Goal: Communication & Community: Share content

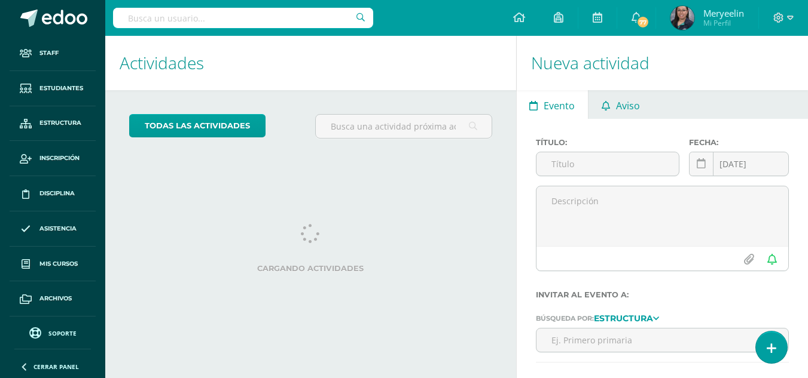
click at [623, 111] on span "Aviso" at bounding box center [628, 105] width 24 height 29
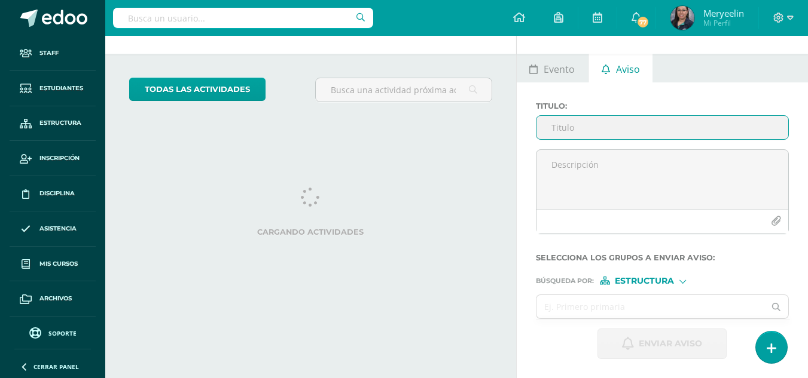
click at [615, 123] on input "Titulo :" at bounding box center [662, 127] width 252 height 23
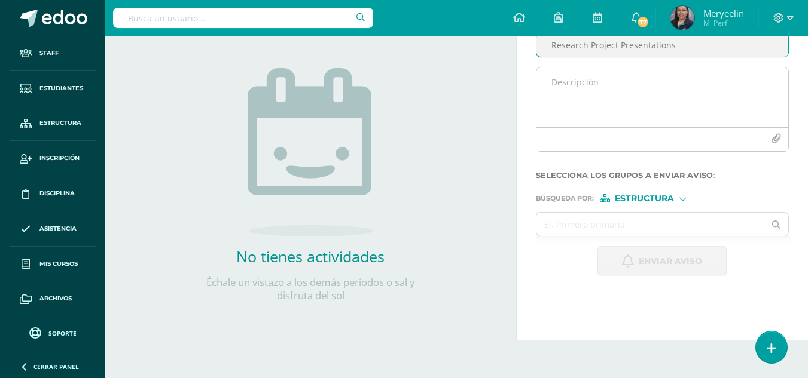
type input "Research Project Presentations"
click at [620, 113] on textarea at bounding box center [662, 98] width 252 height 60
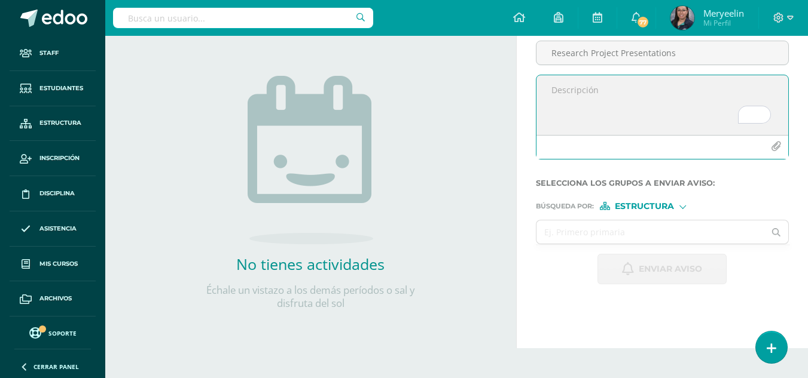
scroll to position [59, 0]
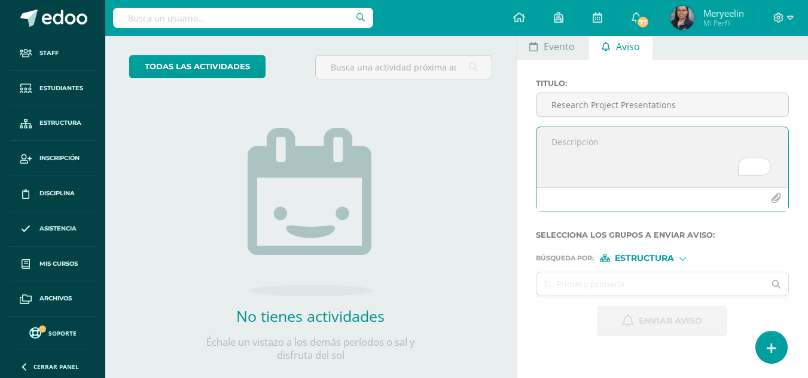
click at [562, 140] on textarea "To enrich screen reader interactions, please activate Accessibility in Grammarl…" at bounding box center [662, 157] width 252 height 60
paste textarea "Dear 10th Grade Parents, Warm greetings. We are pleased to inform you that next…"
paste textarea "Estimados padres de familia de 10º grado: Reciban un cordial saludo. Nos compla…"
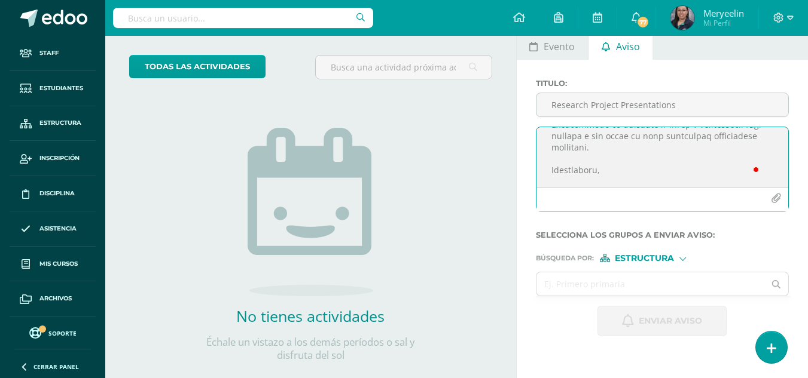
type textarea "Lore 57ip Dolor Sitamet, Cons adipiscin. El sed doeiusm te incidi utl etdo magn…"
click at [662, 261] on span "Estructura" at bounding box center [643, 258] width 59 height 7
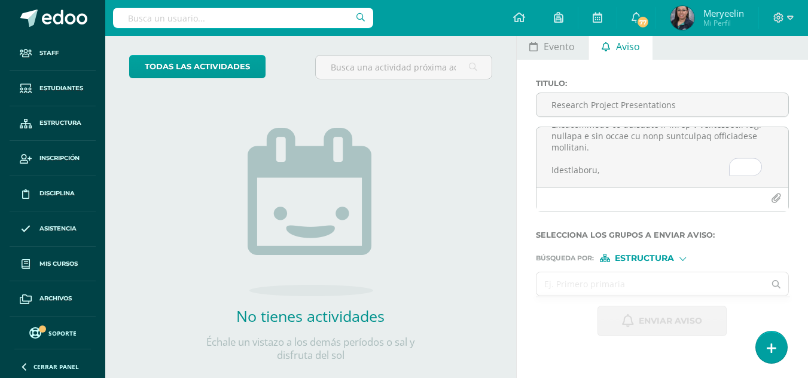
click at [576, 286] on input "text" at bounding box center [650, 284] width 228 height 23
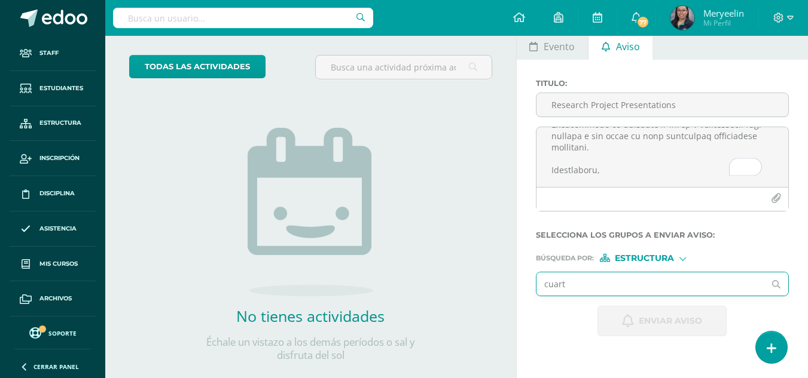
type input "cuarto"
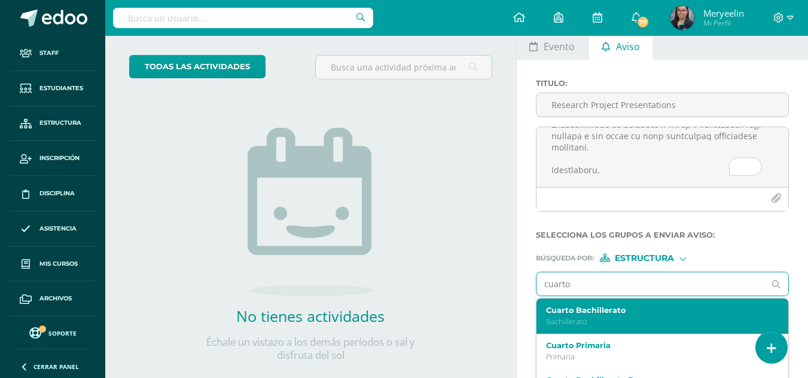
click at [585, 313] on label "Cuarto Bachillerato" at bounding box center [658, 310] width 224 height 9
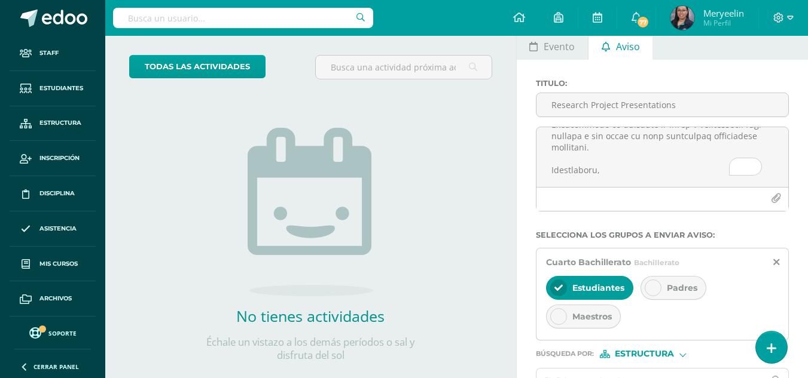
click at [649, 292] on icon at bounding box center [653, 288] width 8 height 8
click at [558, 320] on icon at bounding box center [558, 317] width 8 height 8
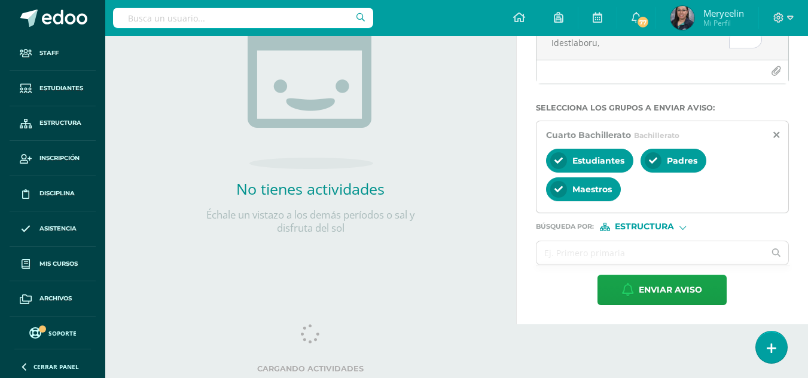
click at [650, 231] on form "Titulo : Research Project Presentations Selecciona los grupos a enviar aviso : …" at bounding box center [662, 129] width 253 height 354
click at [650, 229] on span "Estructura" at bounding box center [643, 227] width 59 height 7
click at [652, 256] on span "Persona" at bounding box center [649, 258] width 43 height 7
click at [647, 255] on input "text" at bounding box center [650, 252] width 228 height 23
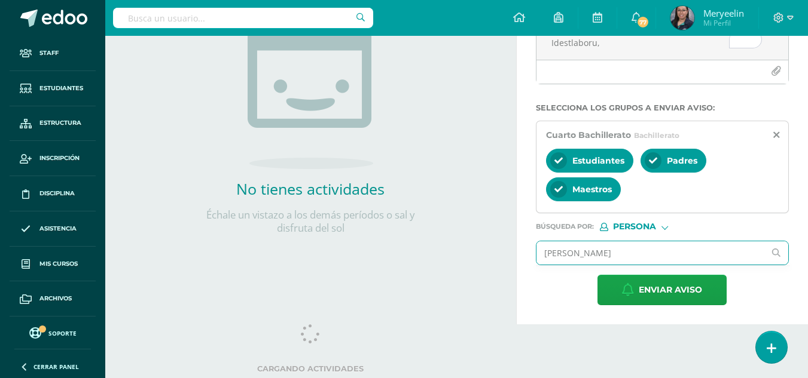
type input "[PERSON_NAME]"
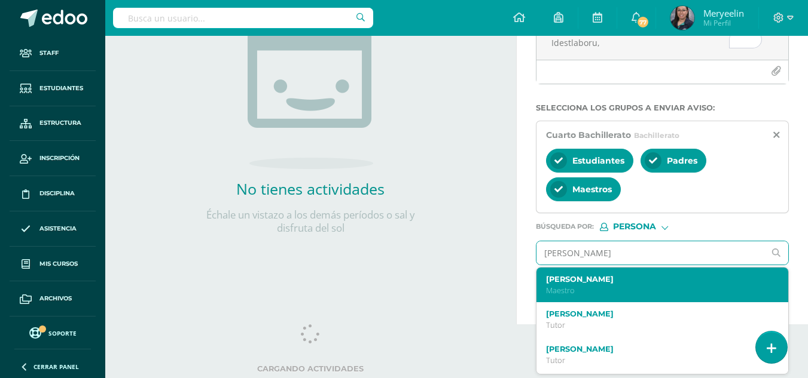
click at [634, 279] on label "[PERSON_NAME]" at bounding box center [658, 279] width 224 height 9
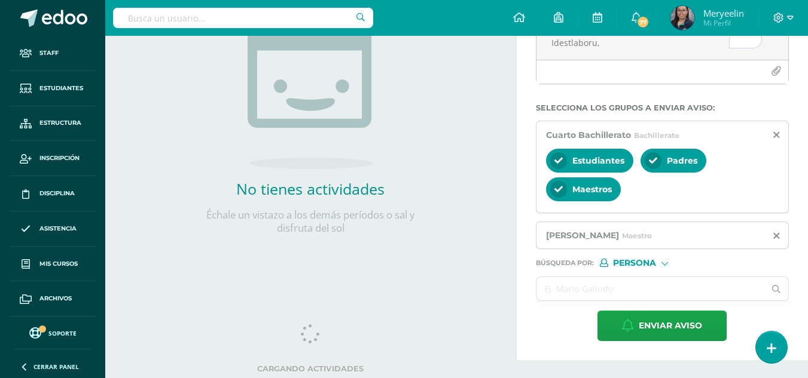
click at [635, 289] on input "text" at bounding box center [650, 288] width 228 height 23
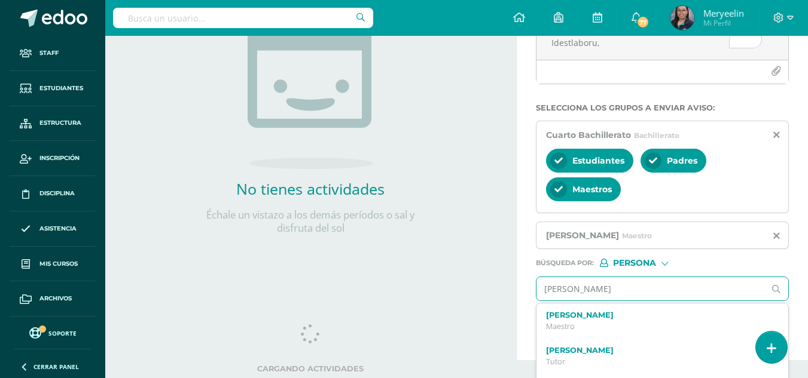
type input "[PERSON_NAME]"
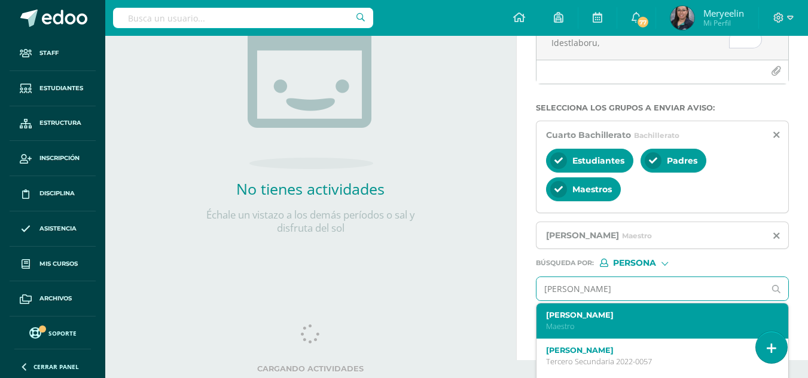
click at [604, 321] on div "[PERSON_NAME] Maestro" at bounding box center [658, 321] width 224 height 21
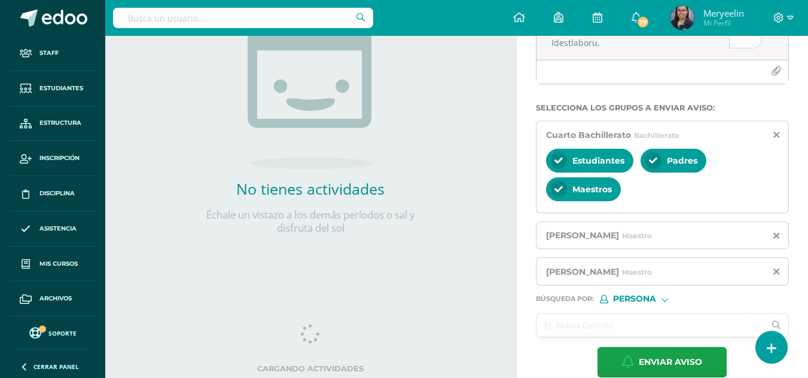
click at [666, 319] on input "text" at bounding box center [650, 325] width 228 height 23
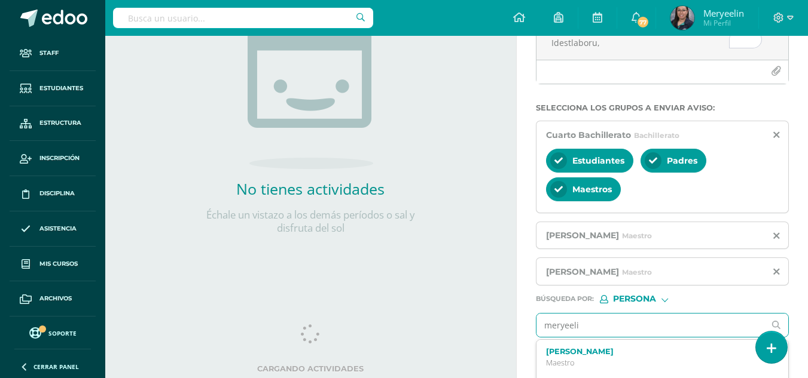
type input "meryeelin"
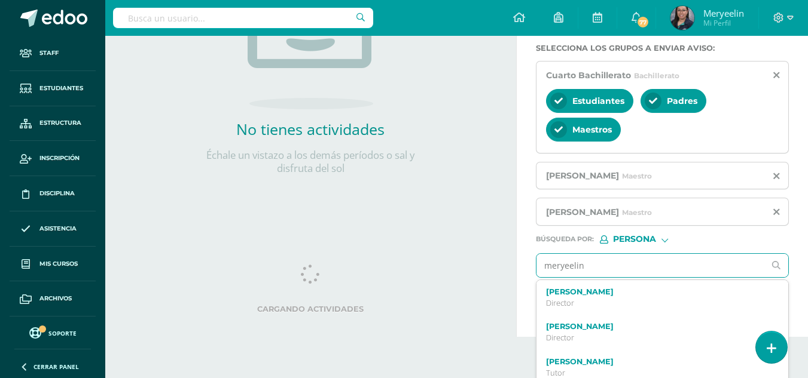
click at [657, 285] on div "Meryeelin Quan Director" at bounding box center [662, 297] width 252 height 35
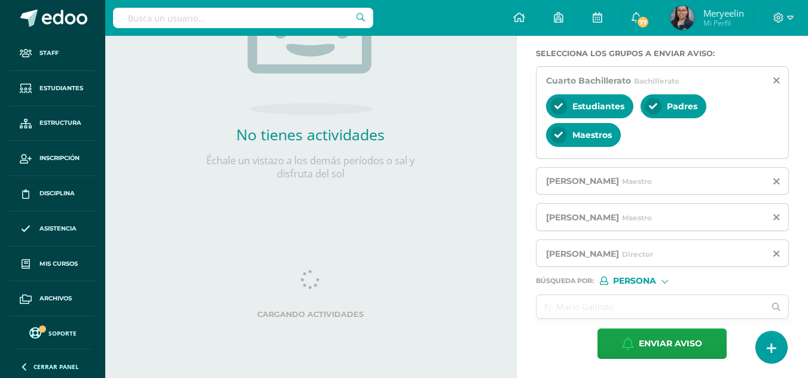
scroll to position [121, 0]
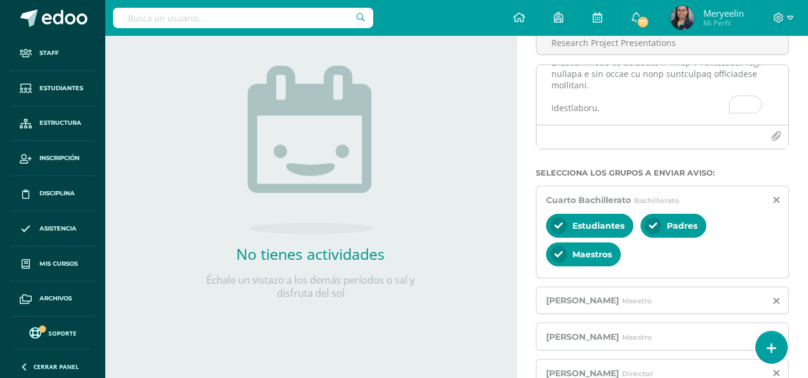
click at [775, 138] on icon "button" at bounding box center [775, 136] width 10 height 10
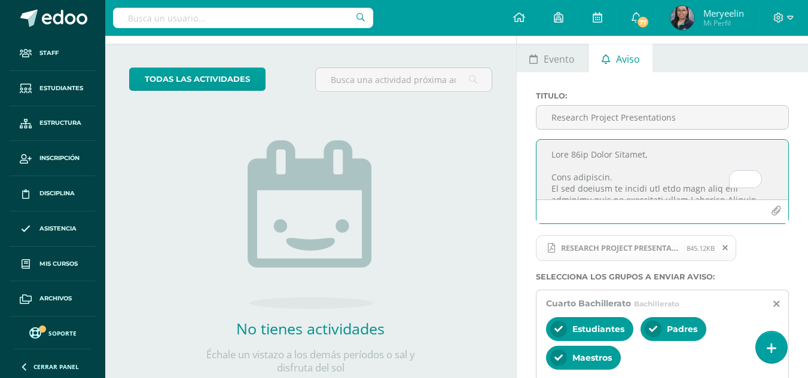
scroll to position [0, 0]
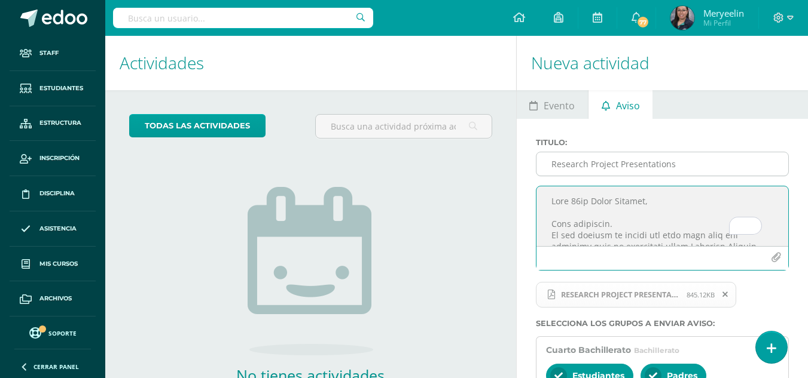
click at [699, 163] on input "Research Project Presentations" at bounding box center [662, 163] width 252 height 23
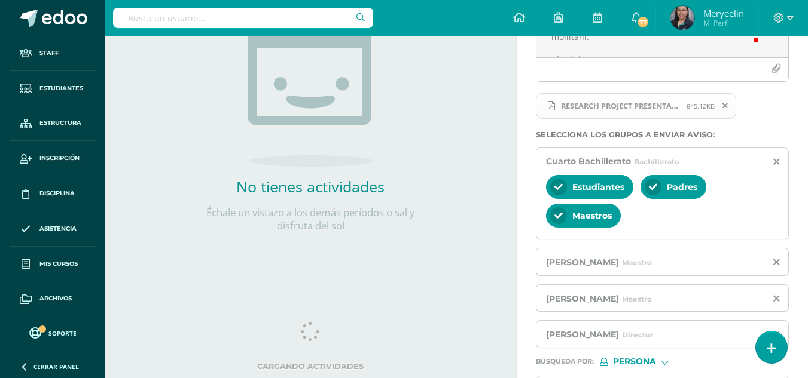
scroll to position [270, 0]
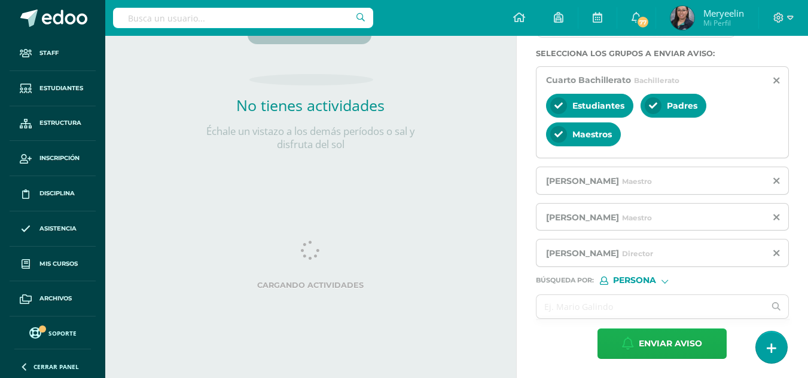
type input "10th Grade-Research Project Presentations"
click at [692, 341] on span "Enviar aviso" at bounding box center [669, 343] width 63 height 29
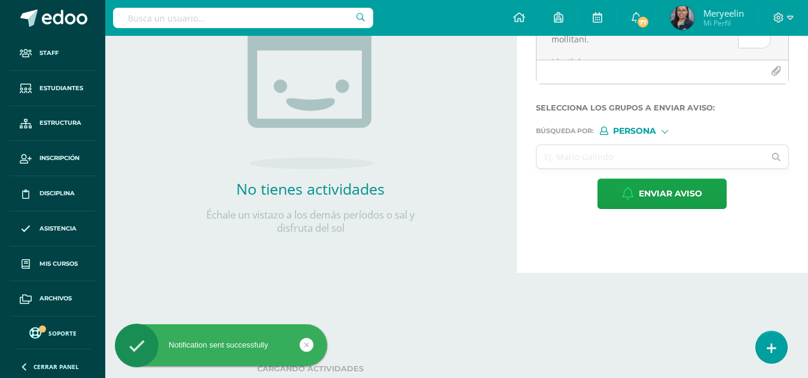
scroll to position [0, 0]
